Goal: Complete application form: Complete application form

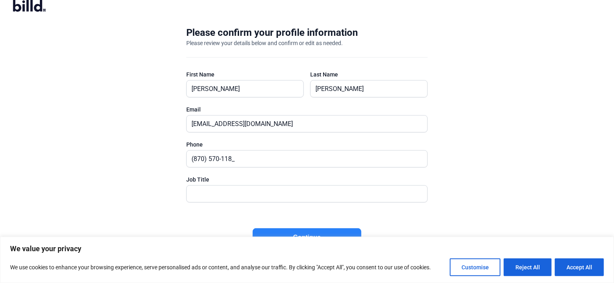
click at [324, 232] on button "Continue" at bounding box center [307, 237] width 109 height 19
click at [536, 264] on button "Reject All" at bounding box center [528, 267] width 48 height 18
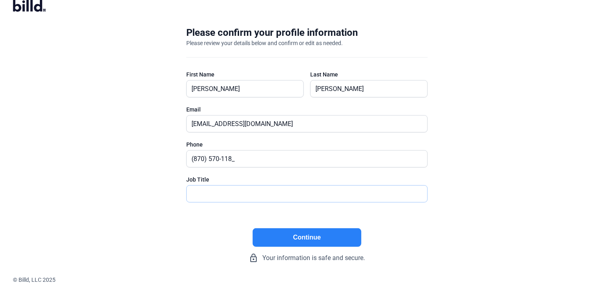
click at [374, 197] on input "text" at bounding box center [307, 194] width 241 height 17
type input "Owner"
click at [215, 158] on input "(870) 570-118_" at bounding box center [303, 159] width 232 height 17
type input "[PHONE_NUMBER]"
drag, startPoint x: 473, startPoint y: 225, endPoint x: 472, endPoint y: 219, distance: 6.6
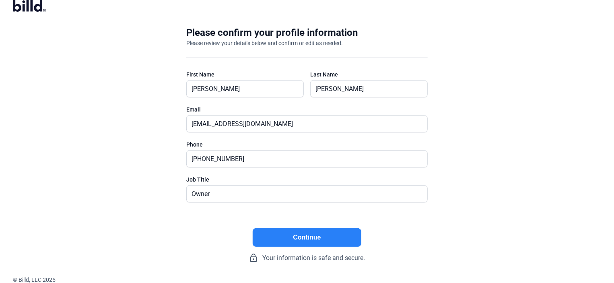
click at [473, 225] on div "Please confirm your profile information Please review your details below and co…" at bounding box center [307, 144] width 614 height 262
click at [314, 236] on button "Continue" at bounding box center [307, 237] width 109 height 19
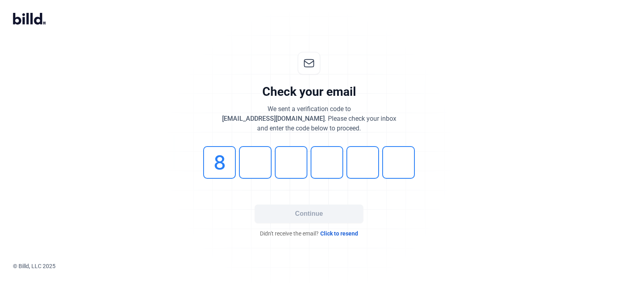
type input "8"
type input "2"
type input "0"
type input "6"
type input "1"
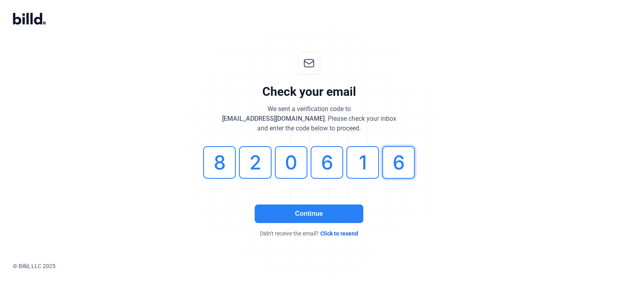
type input "6"
click at [335, 219] on button "Continue" at bounding box center [309, 214] width 109 height 19
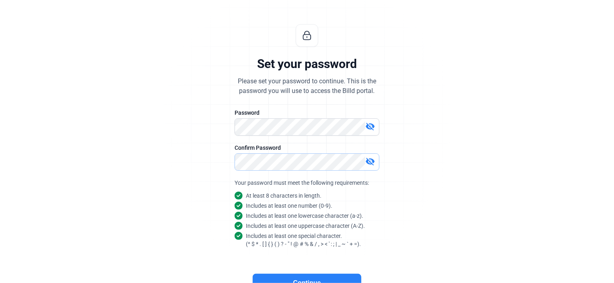
scroll to position [73, 0]
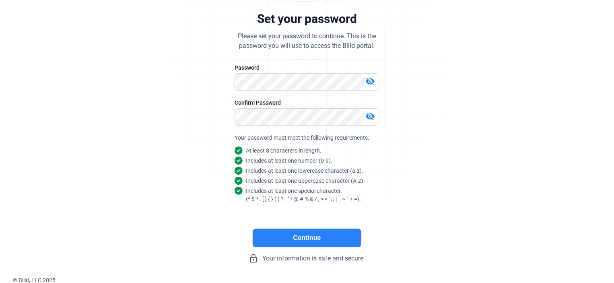
click at [303, 238] on button "Continue" at bounding box center [307, 238] width 109 height 19
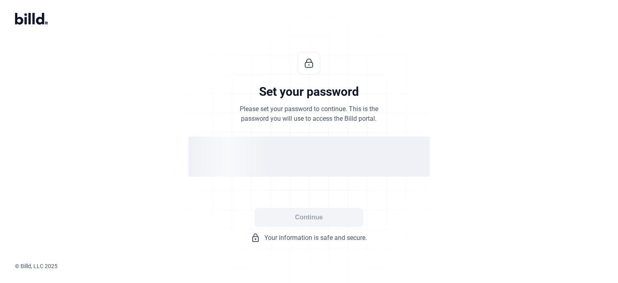
scroll to position [0, 0]
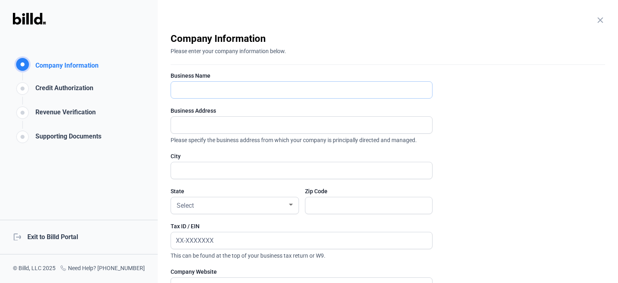
click at [233, 89] on input "text" at bounding box center [297, 90] width 252 height 17
type input "[PERSON_NAME]'s Electric LLC"
click at [229, 132] on input "text" at bounding box center [297, 125] width 252 height 17
type input "[STREET_ADDRESS][PERSON_NAME]"
click at [225, 174] on input "text" at bounding box center [297, 170] width 252 height 17
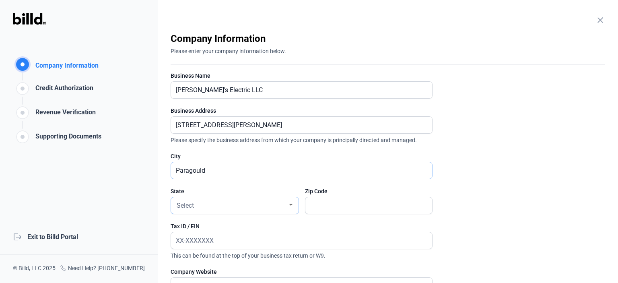
type input "Paragould"
click at [287, 203] on div at bounding box center [290, 205] width 7 height 6
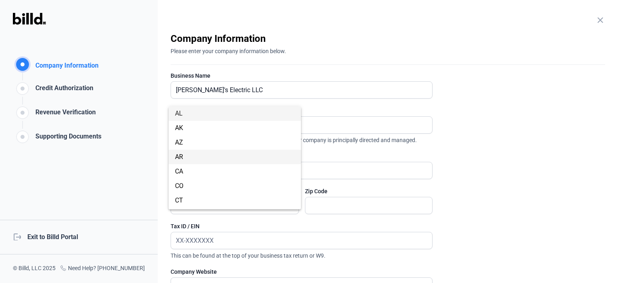
click at [228, 158] on span "AR" at bounding box center [235, 157] width 120 height 14
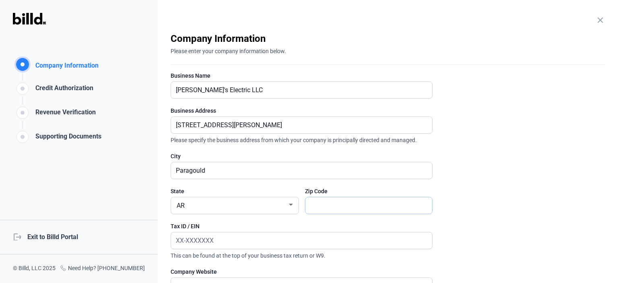
drag, startPoint x: 353, startPoint y: 208, endPoint x: 358, endPoint y: 208, distance: 4.8
click at [353, 208] on input "text" at bounding box center [369, 205] width 127 height 17
type input "72450"
click at [251, 246] on input "text" at bounding box center [301, 240] width 261 height 17
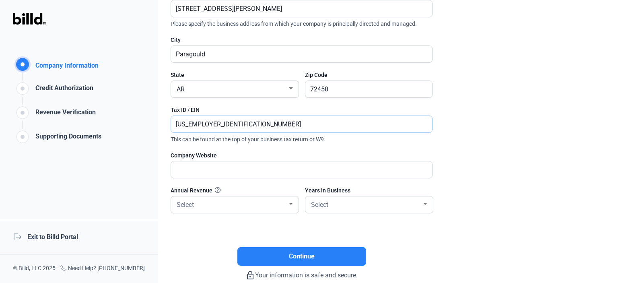
scroll to position [156, 0]
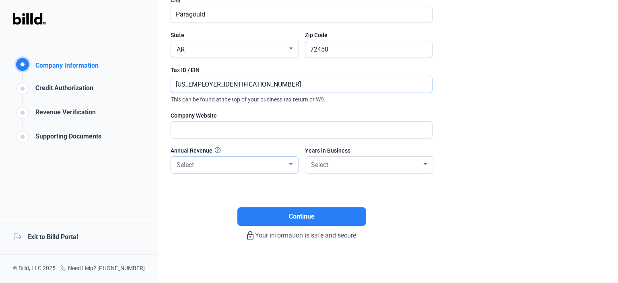
type input "[US_EMPLOYER_IDENTIFICATION_NUMBER]"
click at [289, 163] on div at bounding box center [291, 164] width 4 height 2
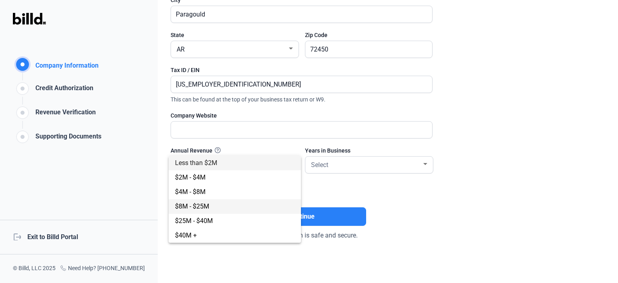
click at [210, 206] on span "$8M - $25M" at bounding box center [235, 206] width 120 height 14
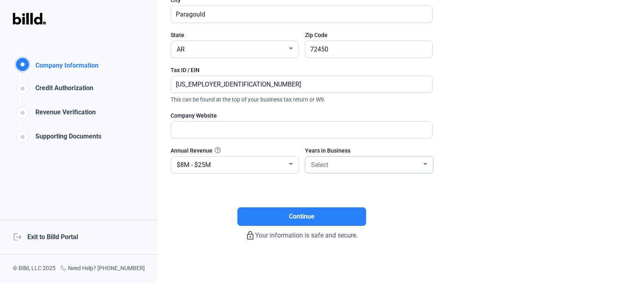
click at [426, 163] on div at bounding box center [426, 164] width 4 height 2
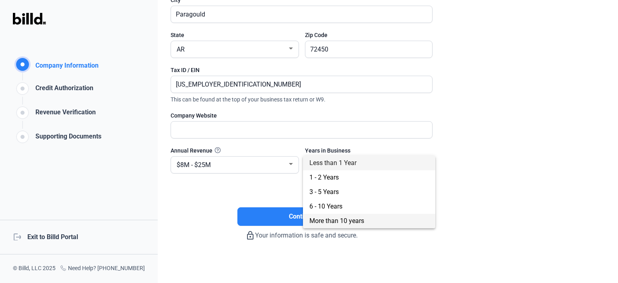
click at [338, 220] on span "More than 10 years" at bounding box center [337, 221] width 55 height 8
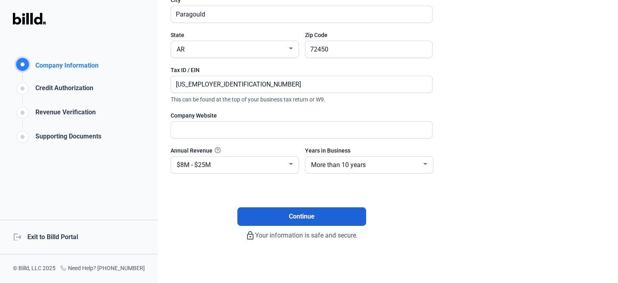
click at [331, 216] on button "Continue" at bounding box center [302, 216] width 129 height 19
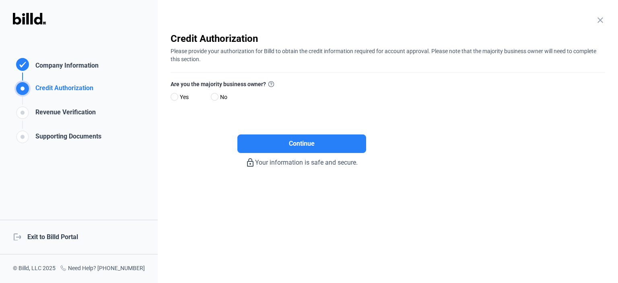
scroll to position [0, 0]
click at [176, 95] on span at bounding box center [175, 97] width 8 height 8
click at [176, 95] on input "Yes" at bounding box center [174, 97] width 6 height 6
radio input "true"
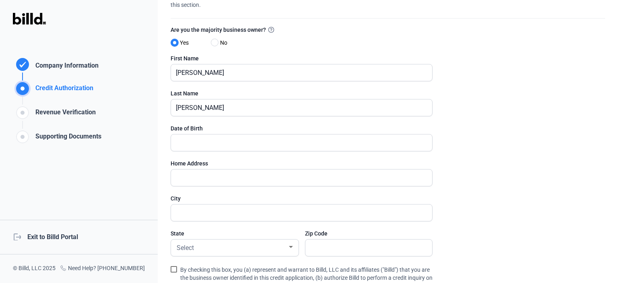
scroll to position [81, 0]
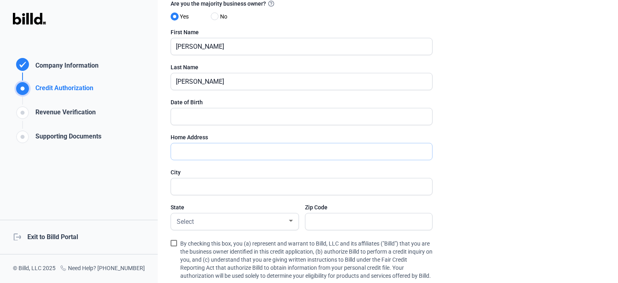
click at [208, 146] on input "text" at bounding box center [297, 151] width 252 height 17
type input "[STREET_ADDRESS][PERSON_NAME]"
click at [188, 183] on input "text" at bounding box center [301, 186] width 261 height 17
type input "Paragould"
click at [289, 218] on div at bounding box center [290, 221] width 7 height 6
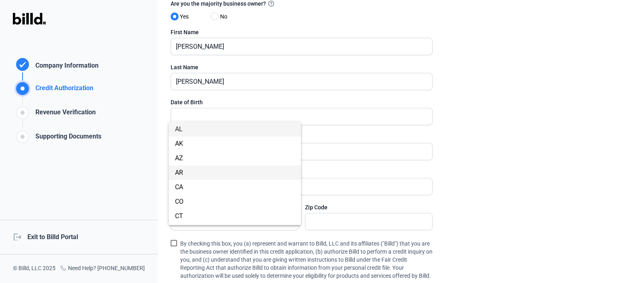
click at [193, 175] on span "AR" at bounding box center [235, 172] width 120 height 14
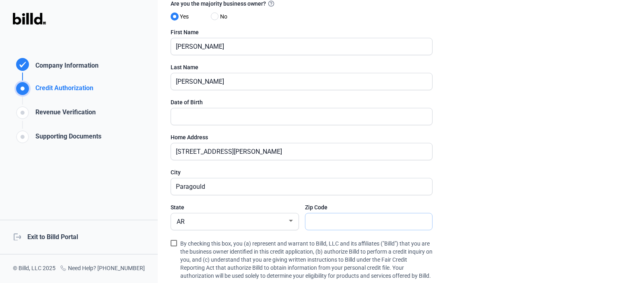
click at [333, 222] on input "text" at bounding box center [365, 221] width 118 height 17
type input "72450"
click at [173, 242] on span at bounding box center [174, 243] width 6 height 6
click at [0, 0] on input "By checking this box, you (a) represent and warrant to Billd, LLC and its affil…" at bounding box center [0, 0] width 0 height 0
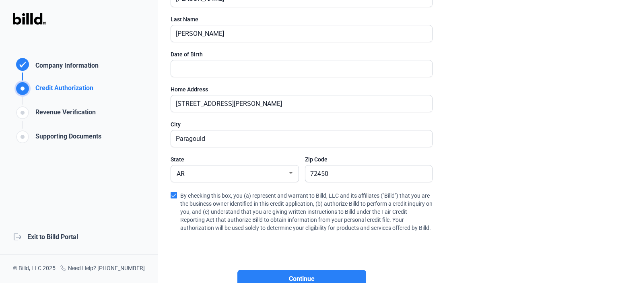
scroll to position [199, 0]
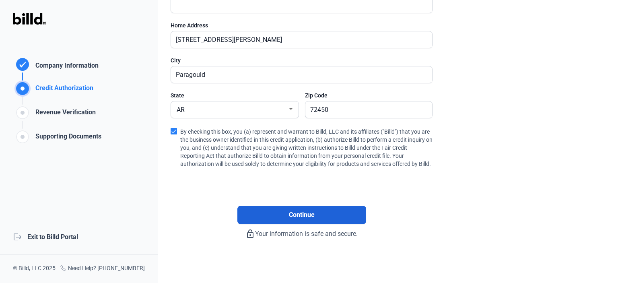
drag, startPoint x: 304, startPoint y: 212, endPoint x: 315, endPoint y: 210, distance: 11.4
click at [305, 212] on span "Continue" at bounding box center [302, 215] width 26 height 10
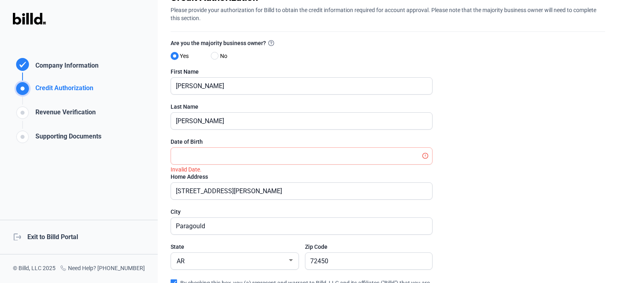
scroll to position [38, 0]
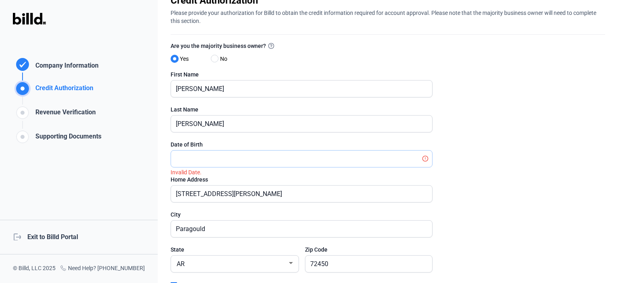
click at [371, 161] on input "text" at bounding box center [297, 159] width 252 height 17
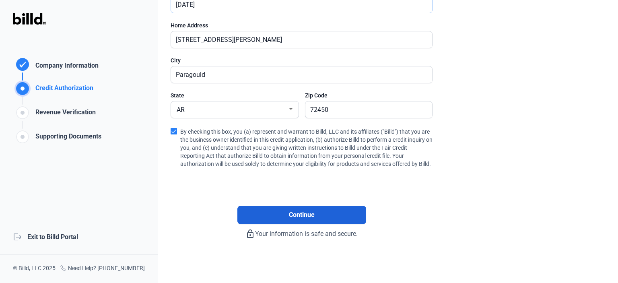
type input "[DATE]"
click at [328, 210] on button "Continue" at bounding box center [302, 215] width 129 height 19
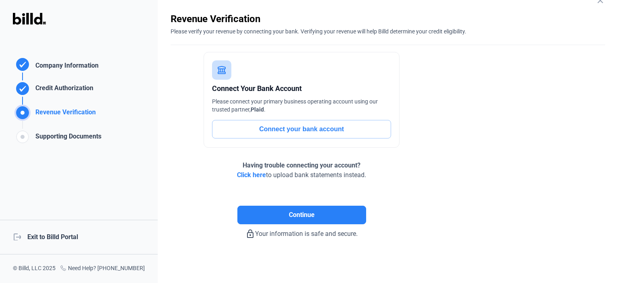
scroll to position [19, 0]
click at [318, 130] on button "Connect your bank account" at bounding box center [301, 129] width 179 height 19
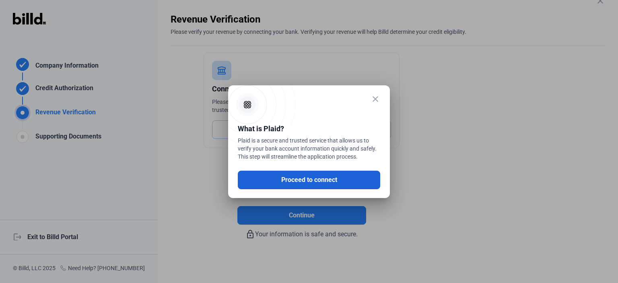
click at [312, 184] on button "Proceed to connect" at bounding box center [309, 180] width 143 height 19
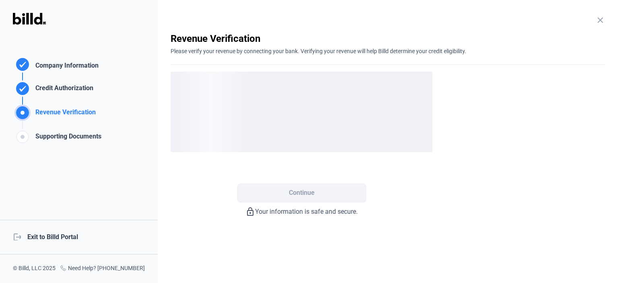
scroll to position [0, 0]
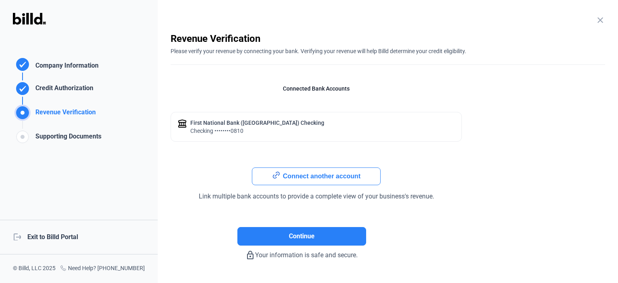
click at [325, 176] on button "Connect another account" at bounding box center [316, 176] width 129 height 18
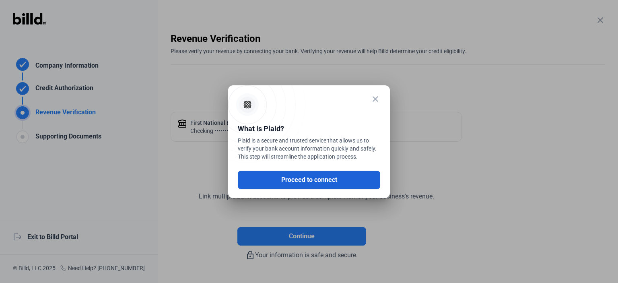
click at [337, 182] on button "Proceed to connect" at bounding box center [309, 180] width 143 height 19
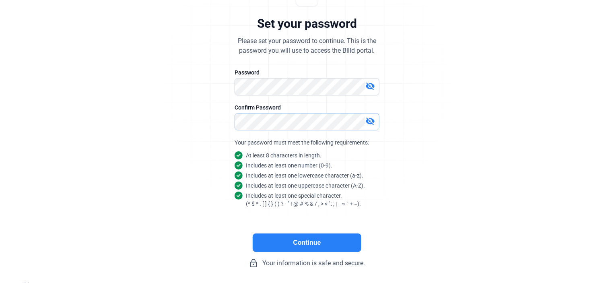
scroll to position [73, 0]
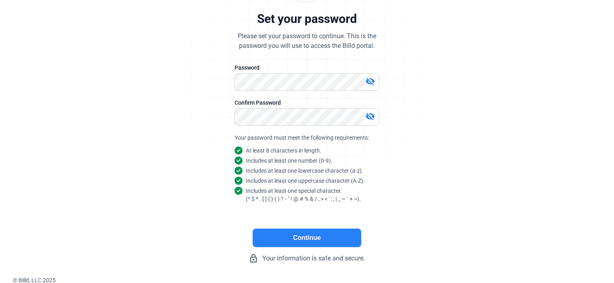
click at [348, 235] on button "Continue" at bounding box center [307, 238] width 109 height 19
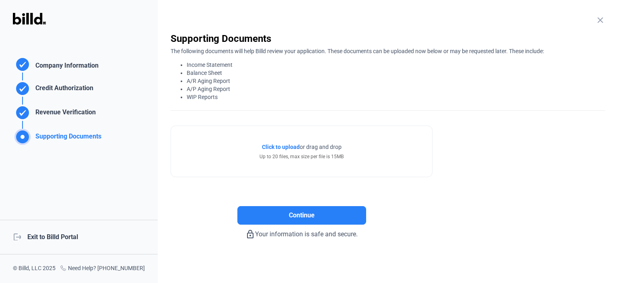
click at [24, 70] on rect at bounding box center [23, 64] width 12 height 12
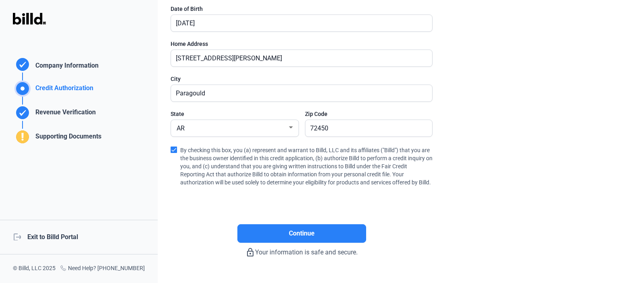
scroll to position [199, 0]
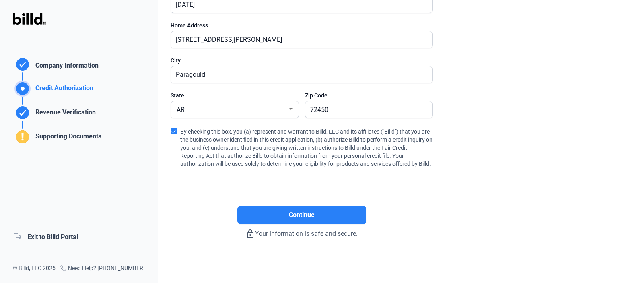
click at [19, 70] on rect at bounding box center [23, 64] width 12 height 12
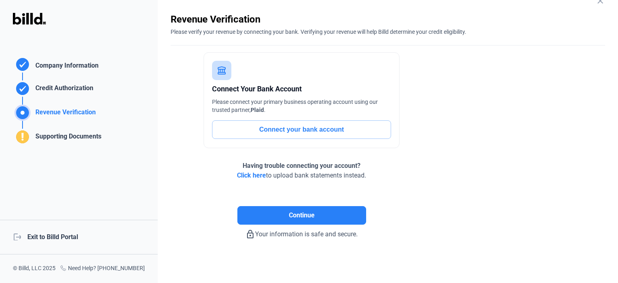
scroll to position [0, 0]
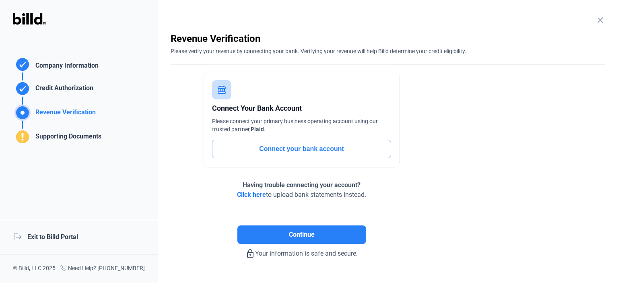
click at [258, 194] on span "Click here" at bounding box center [251, 195] width 29 height 8
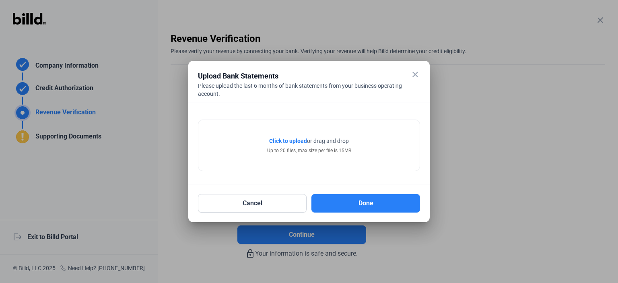
drag, startPoint x: 252, startPoint y: 142, endPoint x: 333, endPoint y: 130, distance: 81.3
click at [333, 130] on div "Click to upload Tap to upload or drag and drop Up to 20 files, max size per fil…" at bounding box center [308, 145] width 221 height 51
click at [289, 140] on span "Click to upload" at bounding box center [288, 141] width 38 height 6
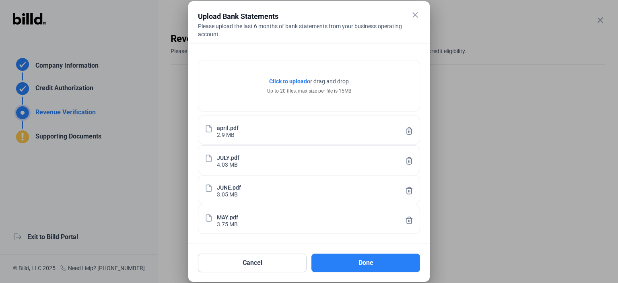
click at [286, 82] on span "Click to upload" at bounding box center [288, 81] width 38 height 6
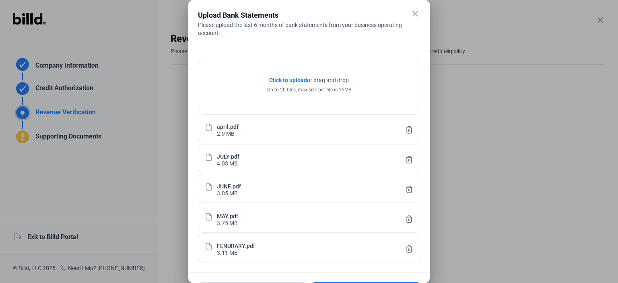
click at [288, 79] on span "Click to upload" at bounding box center [288, 80] width 38 height 6
click at [413, 14] on mat-icon "close" at bounding box center [416, 14] width 10 height 10
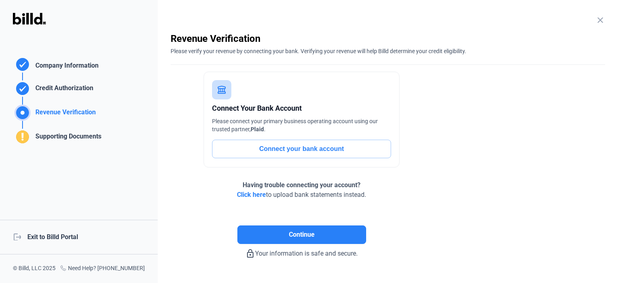
scroll to position [19, 0]
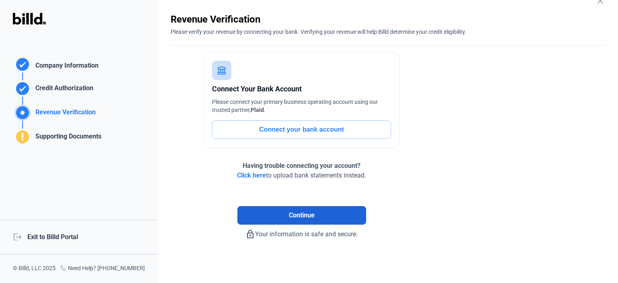
click at [296, 211] on span "Continue" at bounding box center [302, 216] width 26 height 10
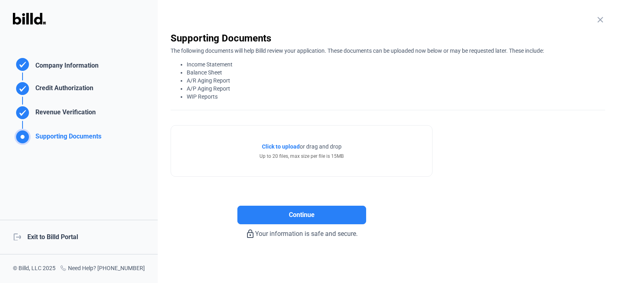
scroll to position [0, 0]
click at [289, 147] on span "Click to upload" at bounding box center [281, 147] width 38 height 6
click at [280, 147] on span "Click to upload" at bounding box center [281, 147] width 38 height 6
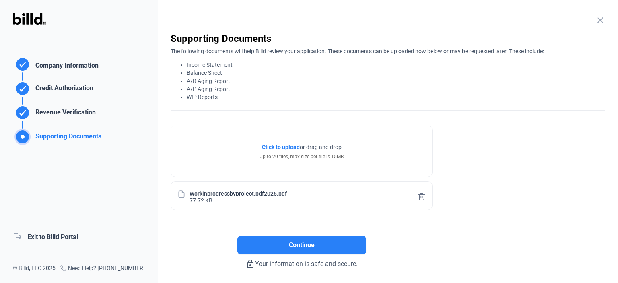
click at [291, 146] on span "Click to upload" at bounding box center [281, 147] width 38 height 6
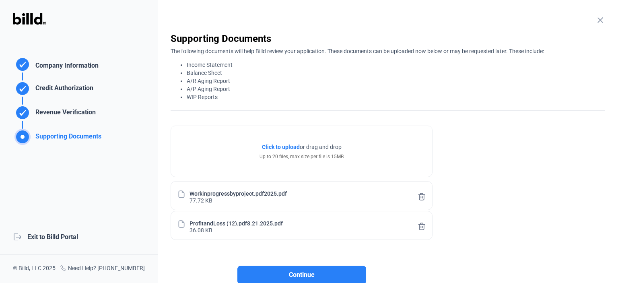
drag, startPoint x: 279, startPoint y: 147, endPoint x: 262, endPoint y: 148, distance: 16.6
click at [279, 147] on span "Click to upload" at bounding box center [281, 147] width 38 height 6
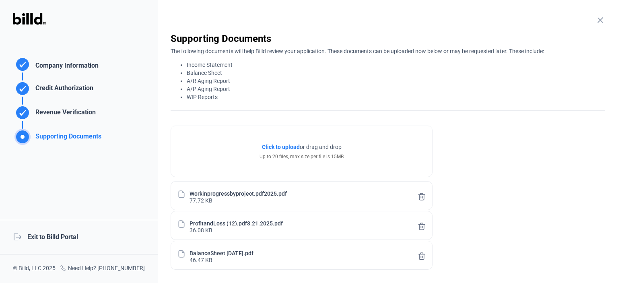
click at [286, 146] on span "Click to upload" at bounding box center [281, 147] width 38 height 6
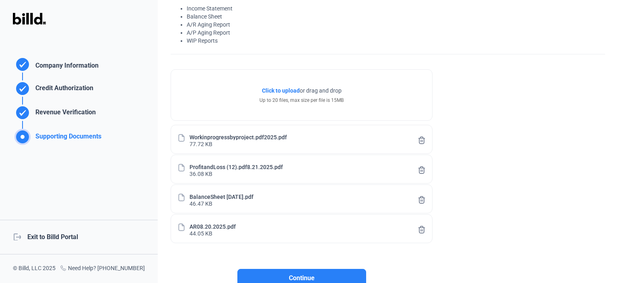
scroll to position [39, 0]
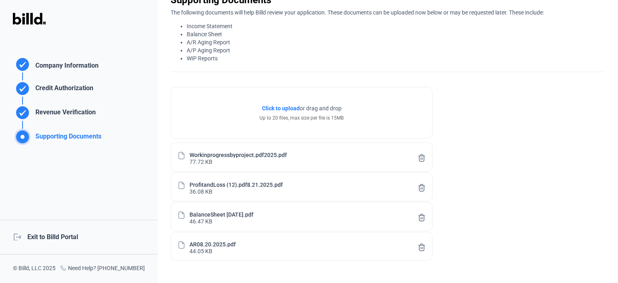
drag, startPoint x: 279, startPoint y: 108, endPoint x: 14, endPoint y: 59, distance: 269.0
click at [279, 107] on span "Click to upload" at bounding box center [281, 108] width 38 height 6
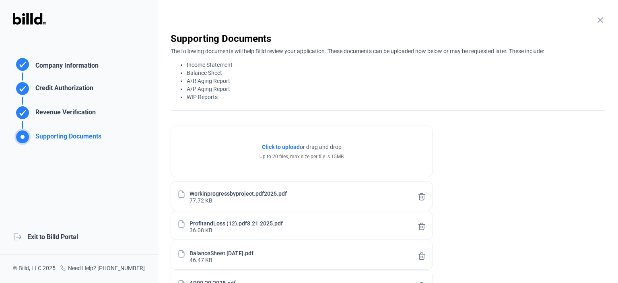
scroll to position [119, 0]
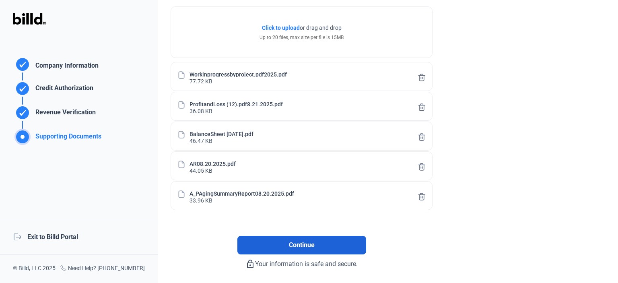
click at [312, 246] on span "Continue" at bounding box center [302, 245] width 26 height 10
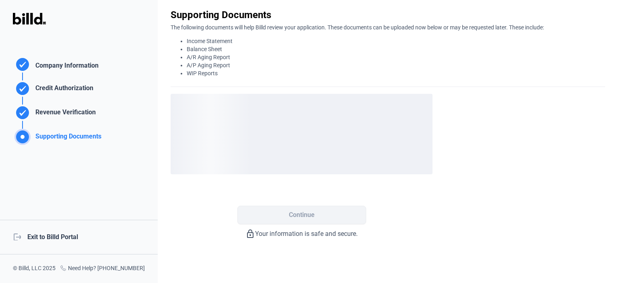
scroll to position [0, 0]
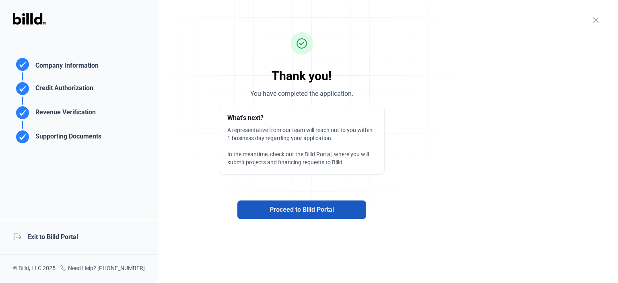
click at [287, 209] on span "Proceed to Billd Portal" at bounding box center [302, 210] width 64 height 10
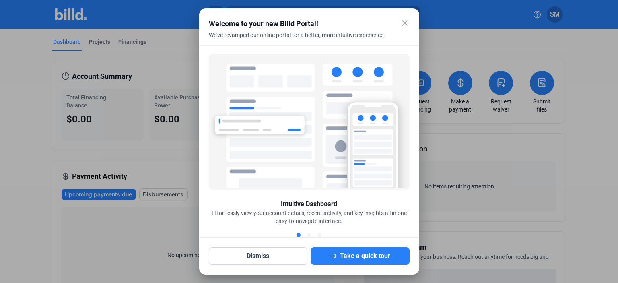
click at [408, 23] on mat-icon "close" at bounding box center [405, 23] width 10 height 10
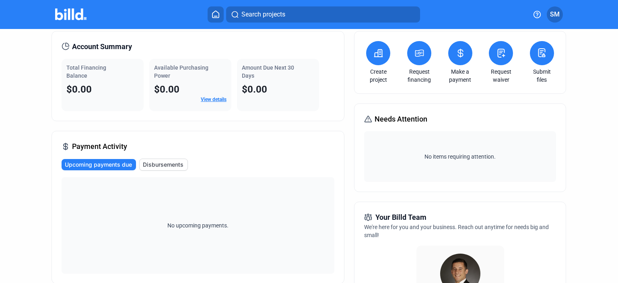
scroll to position [298, 0]
